Goal: Task Accomplishment & Management: Use online tool/utility

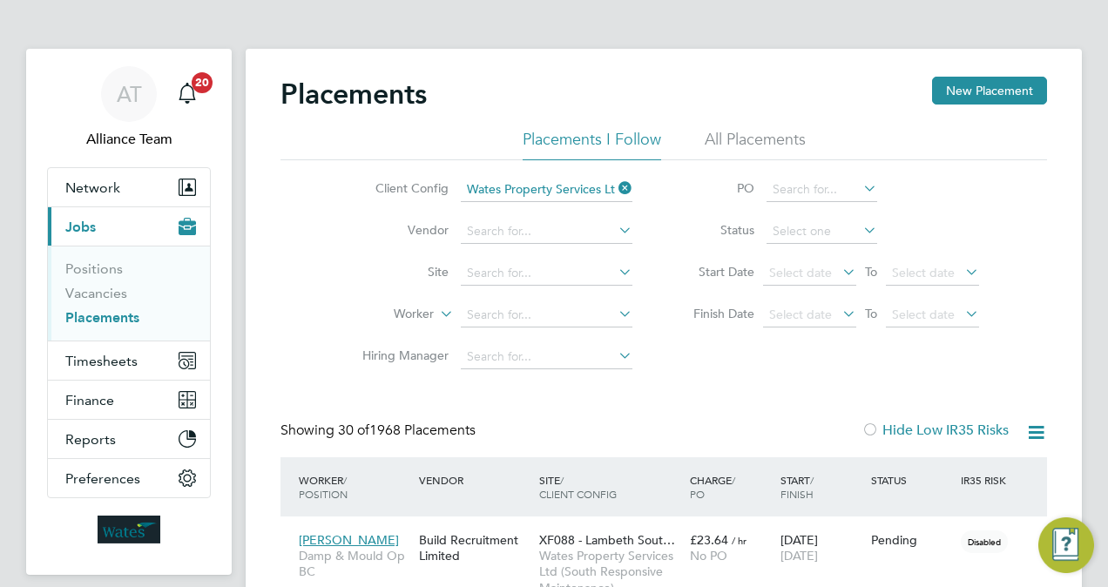
click at [1001, 326] on div "Client Config Wates Property Services Ltd (South Responsive Maintenance) Vendor…" at bounding box center [663, 269] width 766 height 218
click at [100, 314] on link "Placements" at bounding box center [102, 317] width 74 height 17
click at [111, 285] on link "Vacancies" at bounding box center [96, 293] width 62 height 17
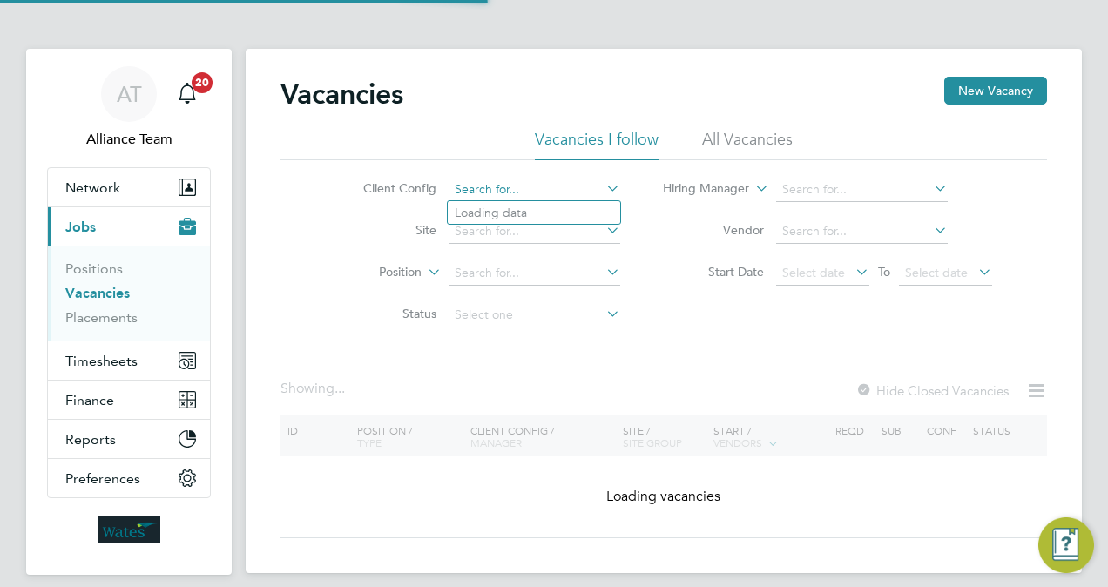
click at [515, 179] on input at bounding box center [534, 190] width 172 height 24
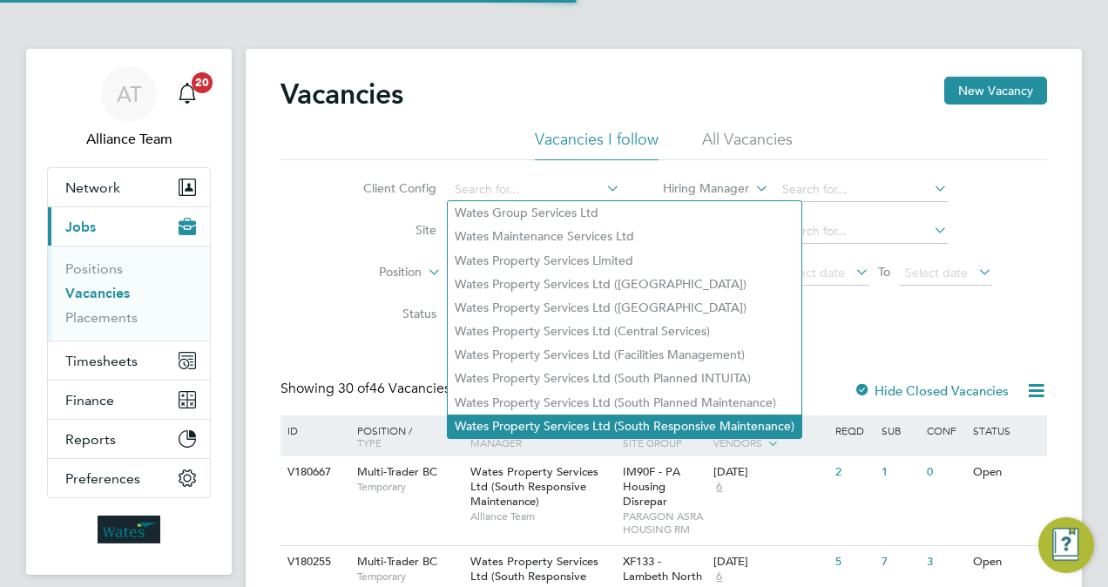
click at [679, 427] on li "Wates Property Services Ltd (South Responsive Maintenance)" at bounding box center [625, 427] width 354 height 24
type input "Wates Property Services Ltd (South Responsive Maintenance)"
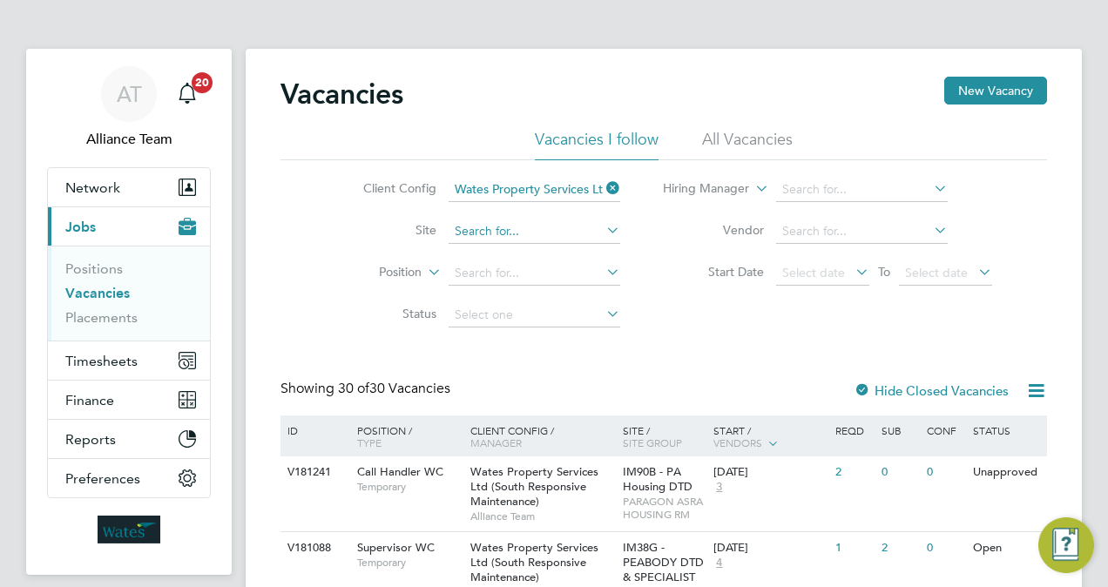
click at [545, 223] on input at bounding box center [534, 231] width 172 height 24
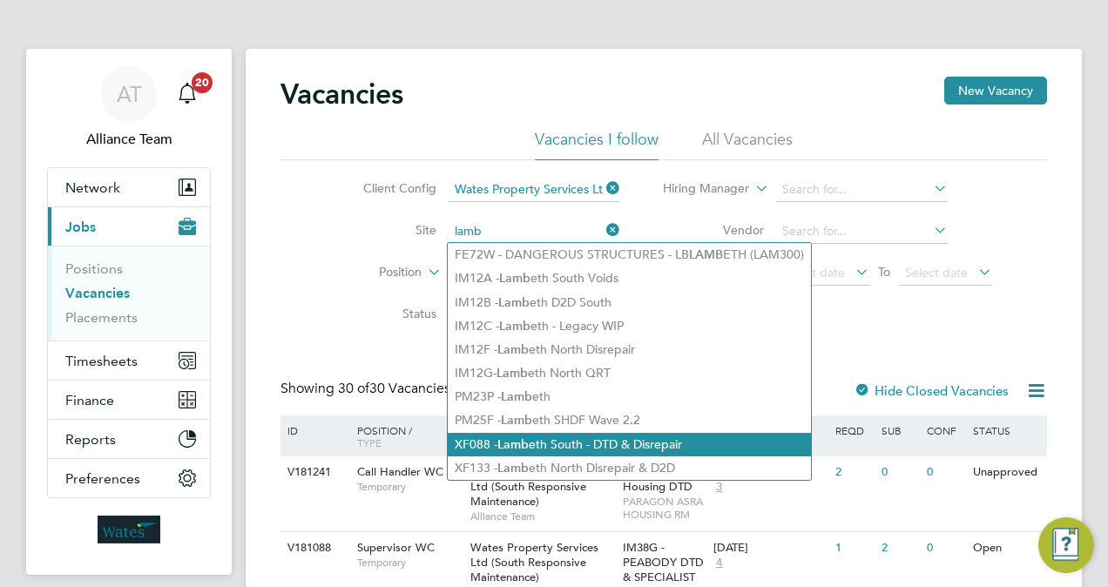
click at [631, 440] on li "XF088 - Lamb eth South - DTD & Disrepair" at bounding box center [629, 445] width 363 height 24
type input "XF088 - Lambeth South - DTD & Disrepair"
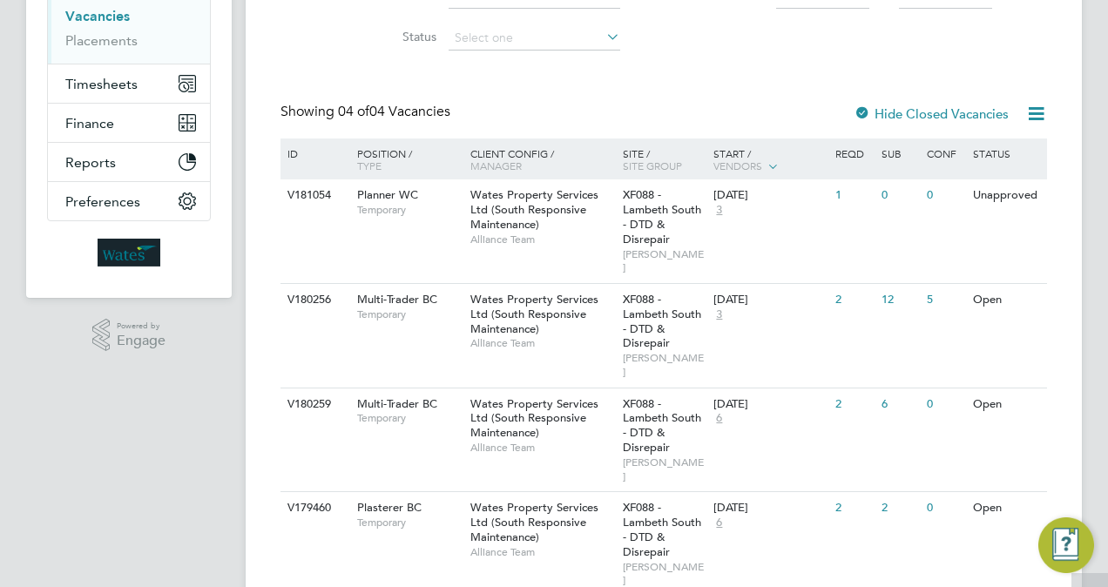
scroll to position [293, 0]
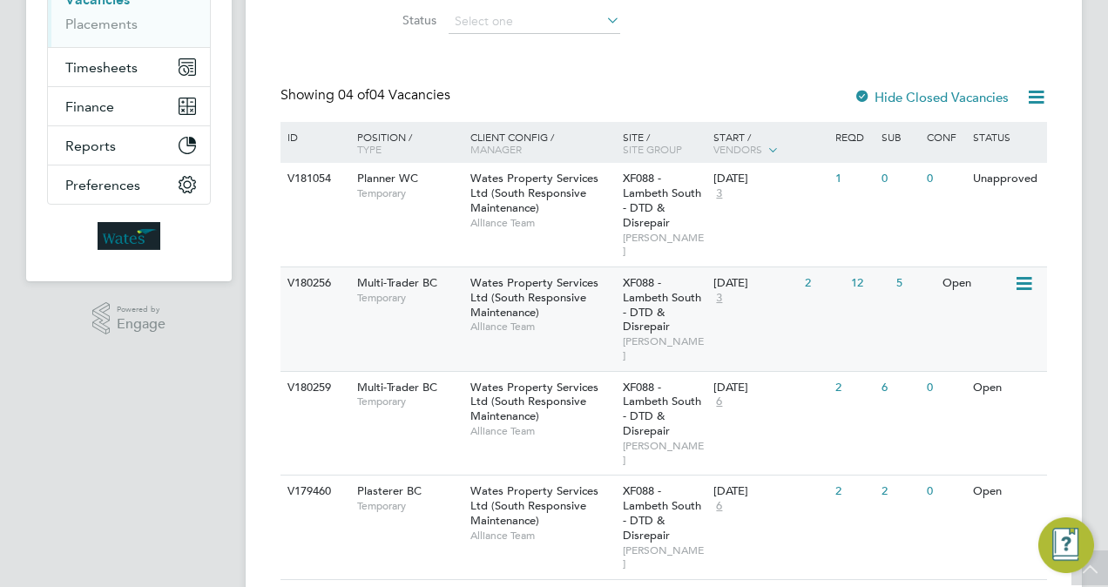
click at [808, 300] on div "V180256 Multi-Trader BC Temporary Wates Property Services Ltd (South Responsive…" at bounding box center [663, 318] width 766 height 105
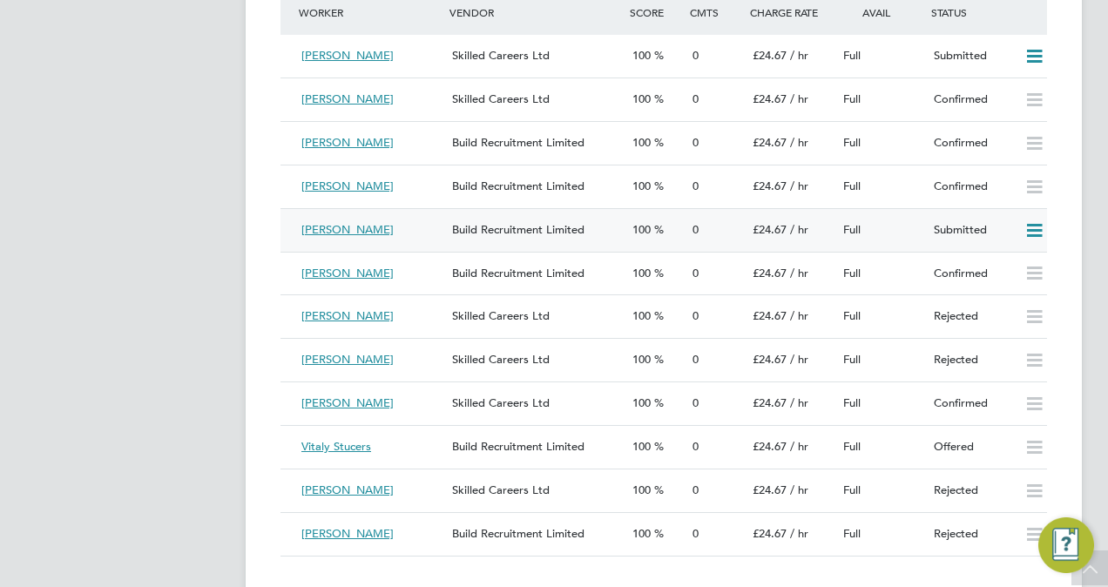
click at [1035, 228] on icon at bounding box center [1034, 231] width 22 height 14
click at [1001, 264] on li "Offer" at bounding box center [1011, 269] width 61 height 24
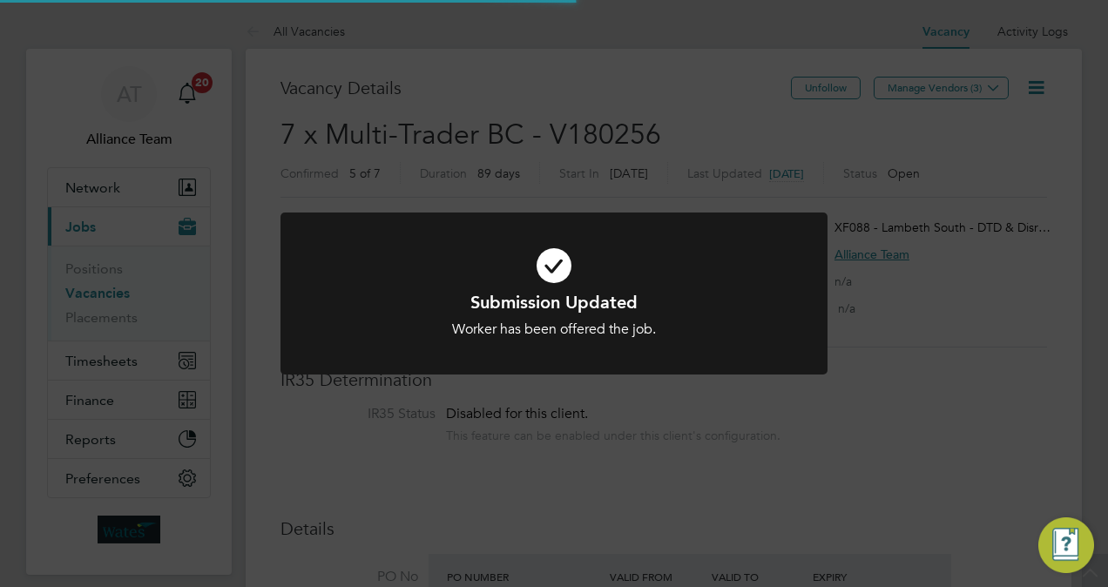
click at [1078, 275] on div "Submission Updated Worker has been offered the job. Cancel Okay" at bounding box center [554, 293] width 1108 height 587
